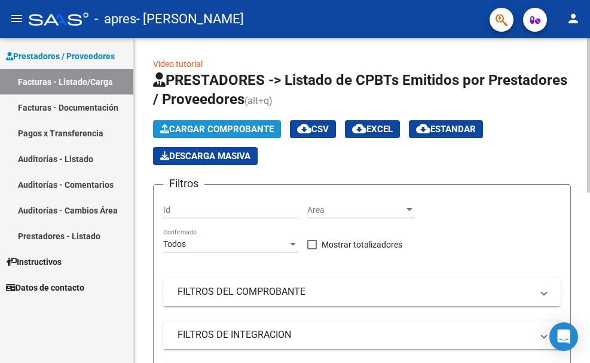
click at [216, 129] on span "Cargar Comprobante" at bounding box center [217, 129] width 114 height 11
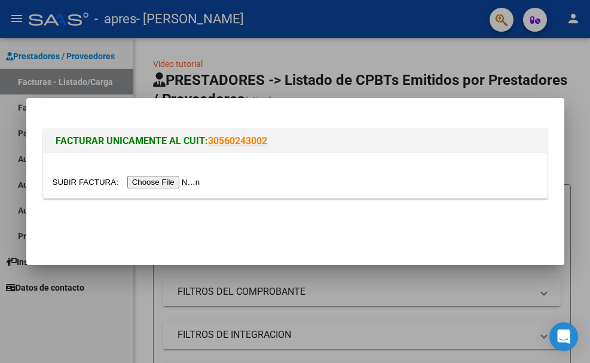
click at [145, 183] on input "file" at bounding box center [128, 182] width 151 height 13
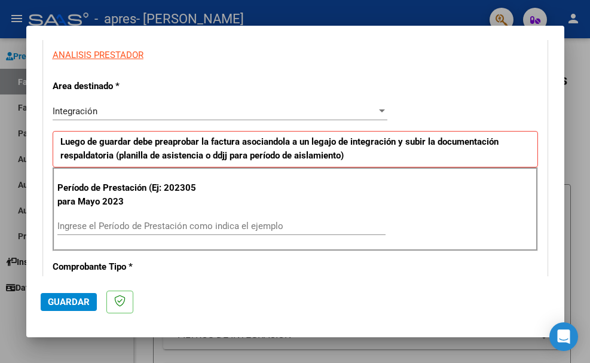
scroll to position [239, 0]
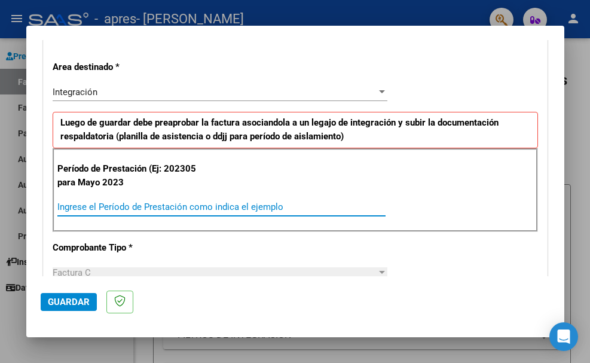
click at [78, 203] on input "Ingrese el Período de Prestación como indica el ejemplo" at bounding box center [221, 207] width 328 height 11
type input "202507"
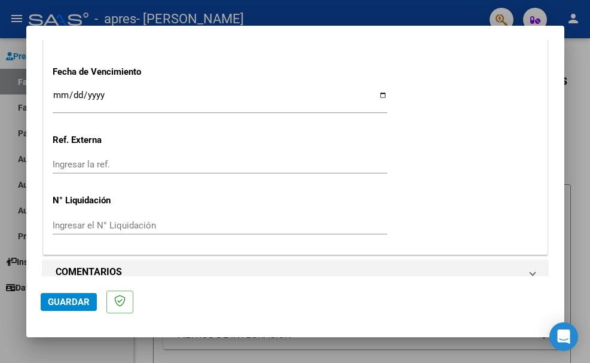
scroll to position [814, 0]
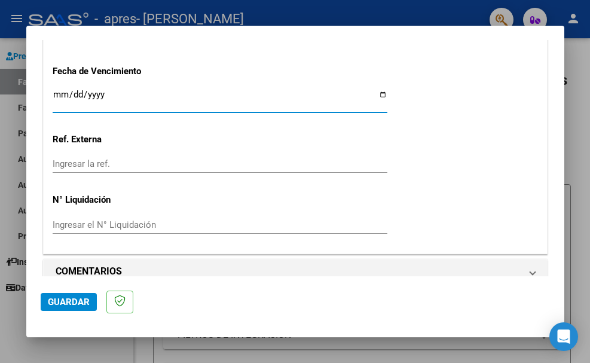
click at [95, 95] on input "Ingresar la fecha" at bounding box center [220, 99] width 335 height 19
click at [376, 94] on input "Ingresar la fecha" at bounding box center [220, 99] width 335 height 19
type input "[DATE]"
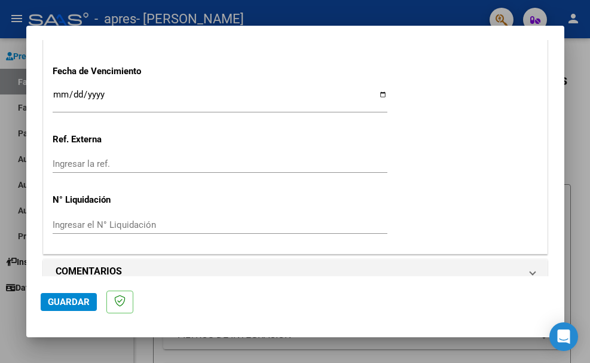
scroll to position [830, 0]
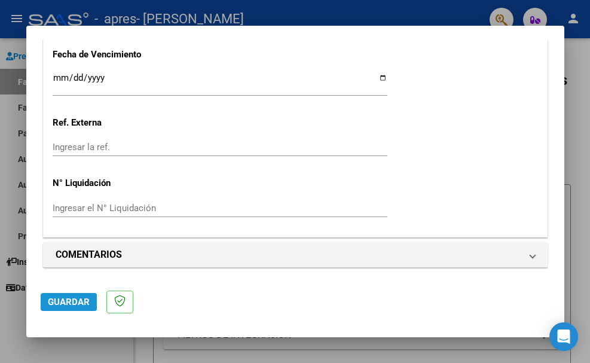
click at [60, 300] on span "Guardar" at bounding box center [69, 302] width 42 height 11
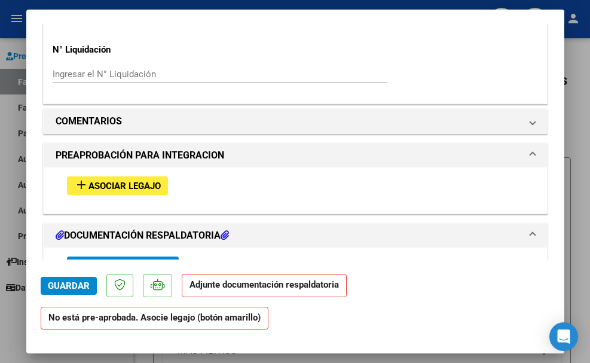
scroll to position [980, 0]
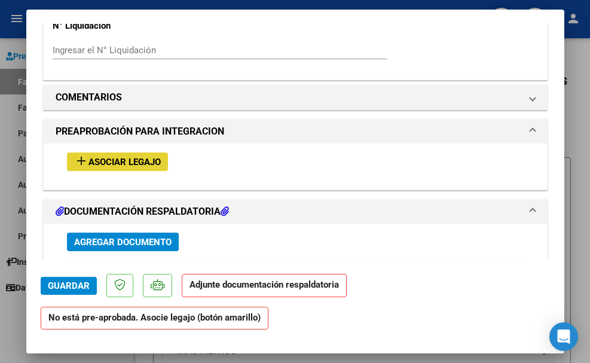
click at [133, 161] on span "Asociar Legajo" at bounding box center [125, 162] width 72 height 11
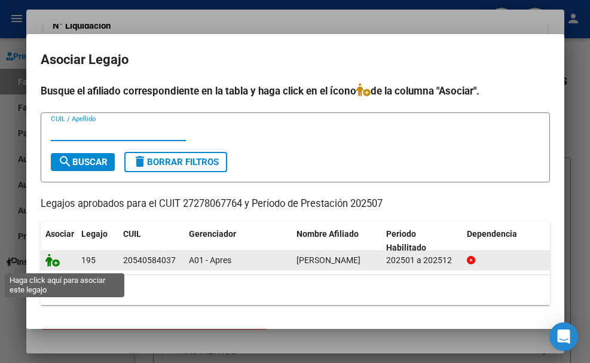
click at [55, 266] on icon at bounding box center [52, 260] width 14 height 13
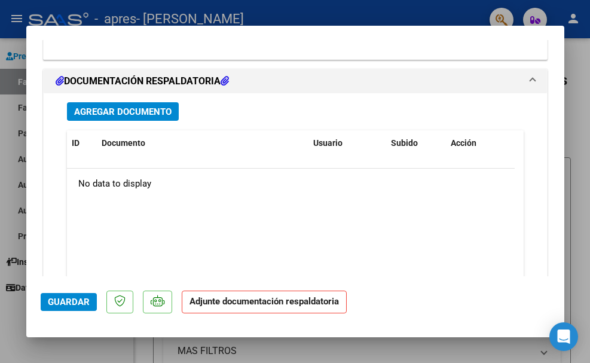
scroll to position [1323, 0]
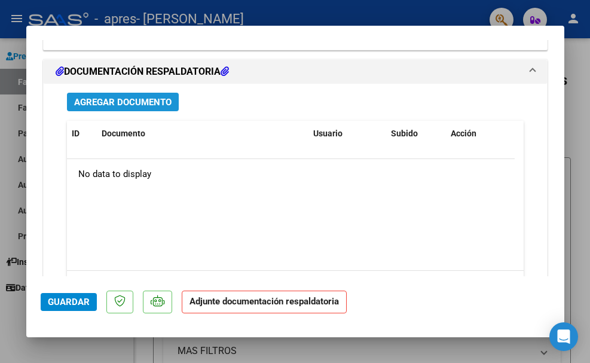
click at [115, 103] on span "Agregar Documento" at bounding box center [123, 102] width 98 height 11
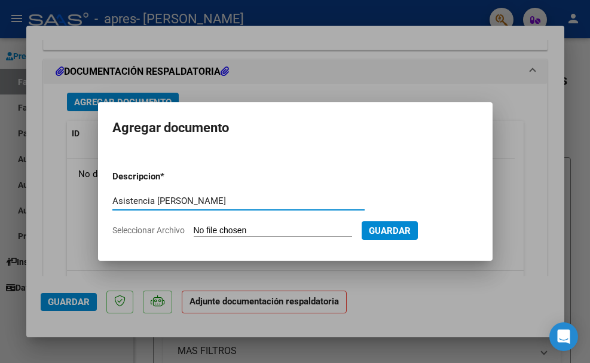
type input "Asistencia [PERSON_NAME]"
click at [231, 230] on input "Seleccionar Archivo" at bounding box center [273, 231] width 159 height 11
type input "C:\fakepath\[PERSON_NAME]-Asistencia julio.pdf"
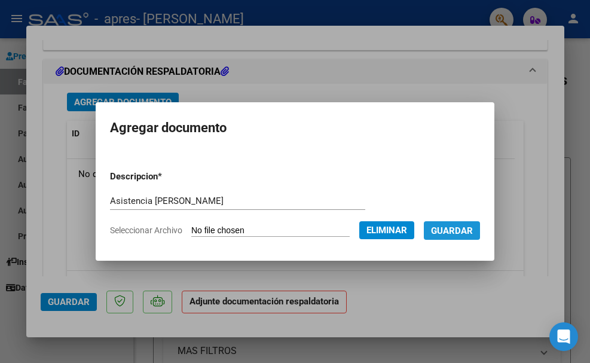
click at [473, 230] on span "Guardar" at bounding box center [452, 231] width 42 height 11
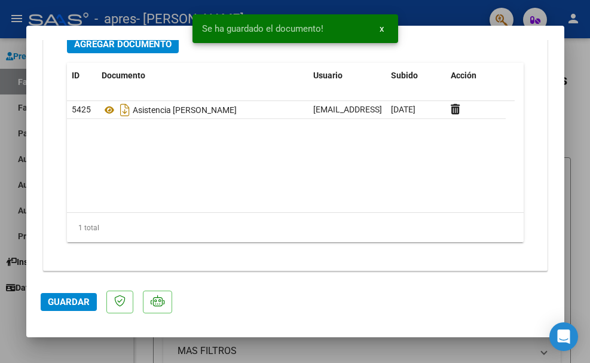
scroll to position [1385, 0]
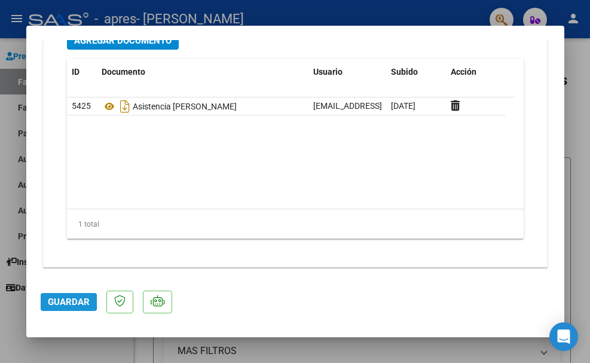
click at [58, 302] on span "Guardar" at bounding box center [69, 302] width 42 height 11
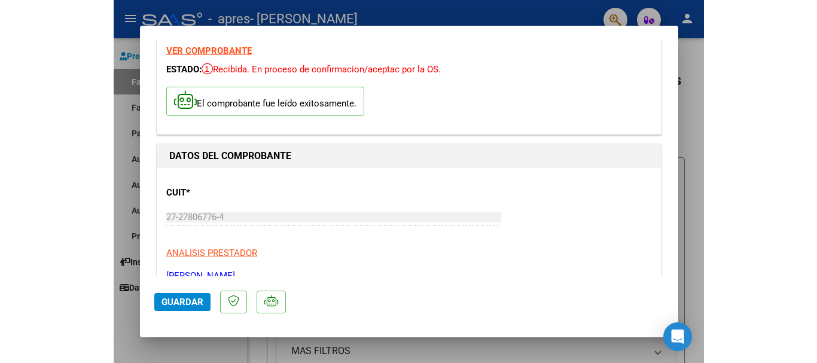
scroll to position [0, 0]
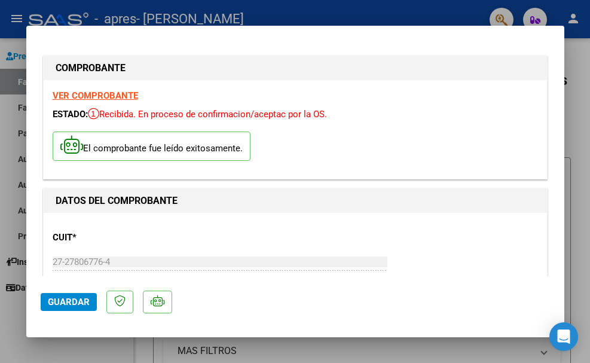
click at [579, 54] on div at bounding box center [295, 181] width 590 height 363
type input "$ 0,00"
